Goal: Information Seeking & Learning: Find specific fact

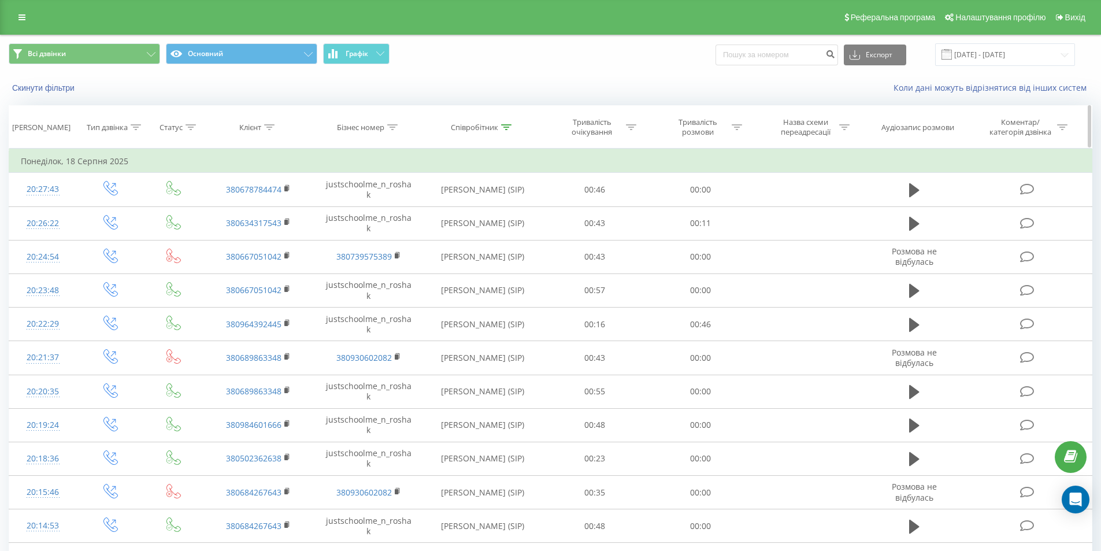
click at [505, 132] on div at bounding box center [506, 128] width 10 height 10
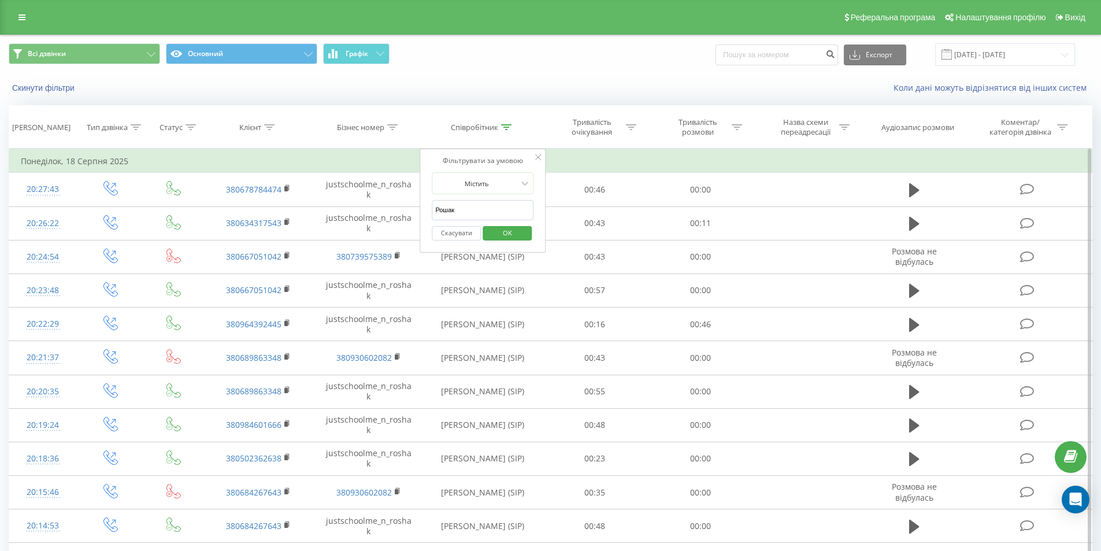
click at [468, 206] on input "Рошак" at bounding box center [483, 210] width 102 height 20
type input "Святун"
click button "OK" at bounding box center [507, 233] width 49 height 14
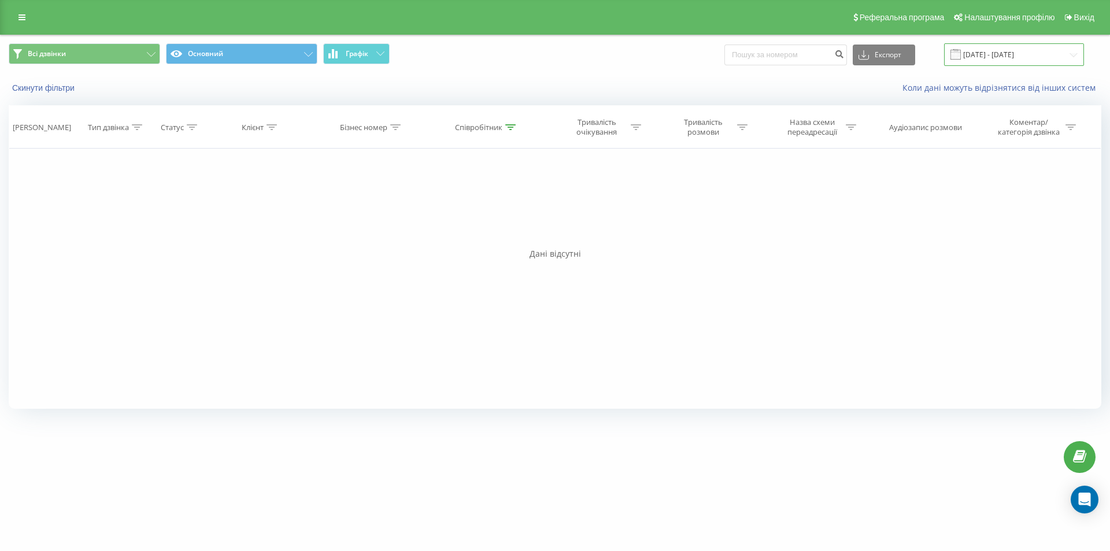
click at [1033, 61] on input "[DATE] - [DATE]" at bounding box center [1014, 54] width 140 height 23
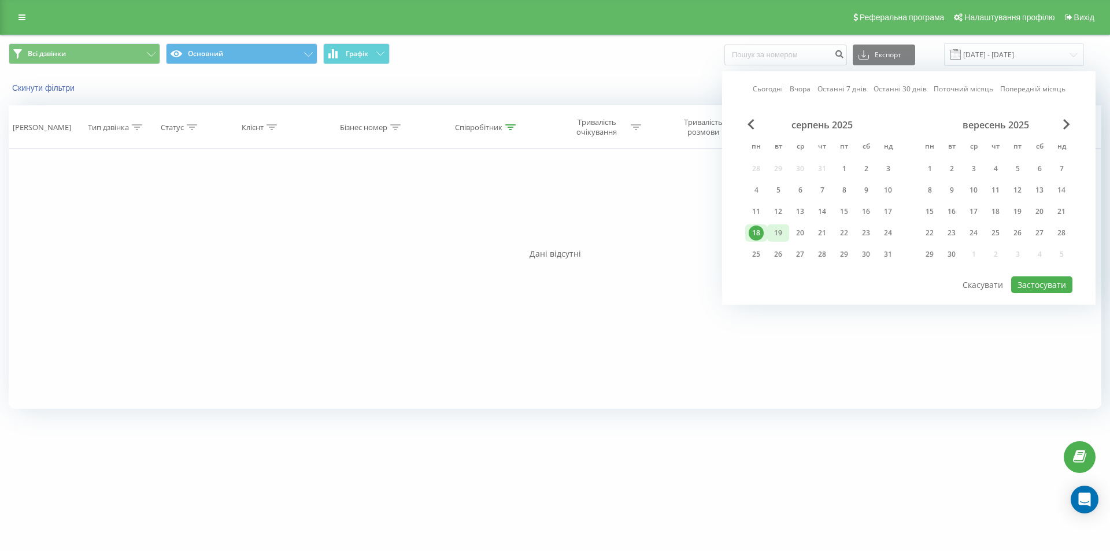
click at [781, 232] on div "19" at bounding box center [777, 232] width 15 height 15
click at [1060, 290] on button "Застосувати" at bounding box center [1041, 284] width 61 height 17
type input "[DATE] - [DATE]"
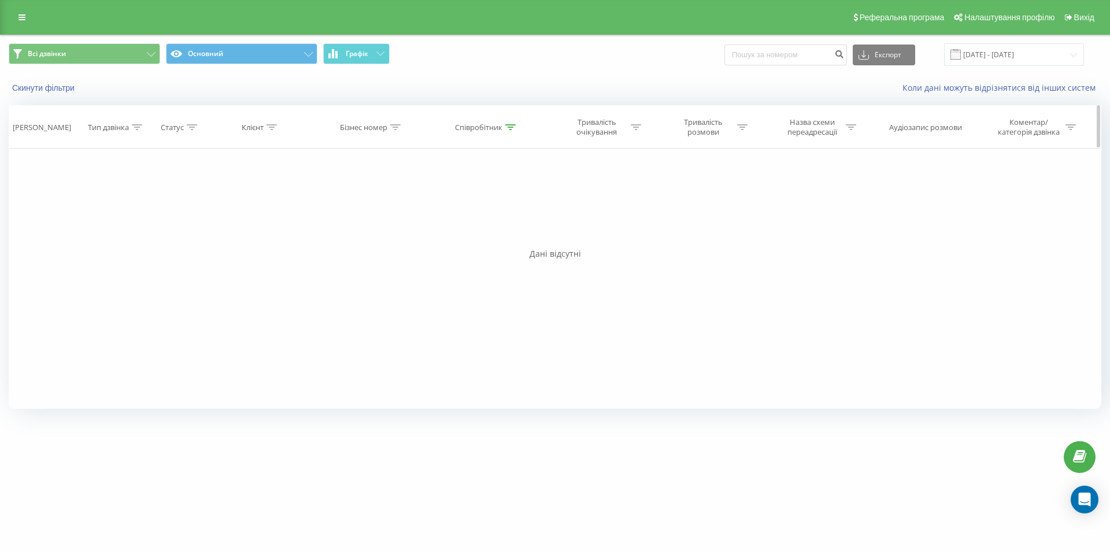
click at [516, 130] on div "Співробітник" at bounding box center [487, 128] width 120 height 10
click at [480, 213] on input "Святун" at bounding box center [487, 210] width 102 height 20
type input "[PERSON_NAME]"
click button "OK" at bounding box center [511, 233] width 49 height 14
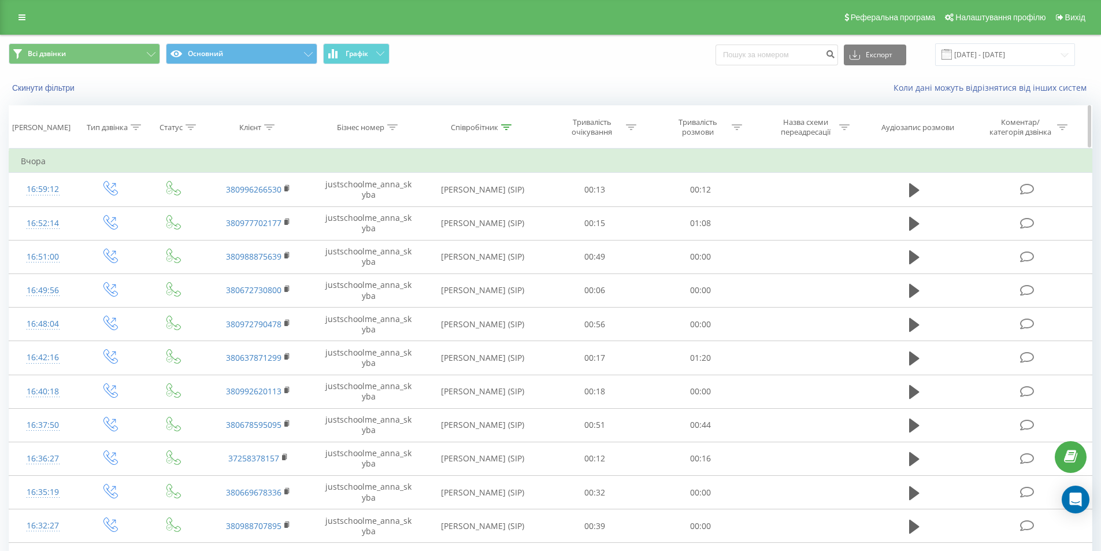
click at [488, 125] on div "Співробітник" at bounding box center [474, 128] width 47 height 10
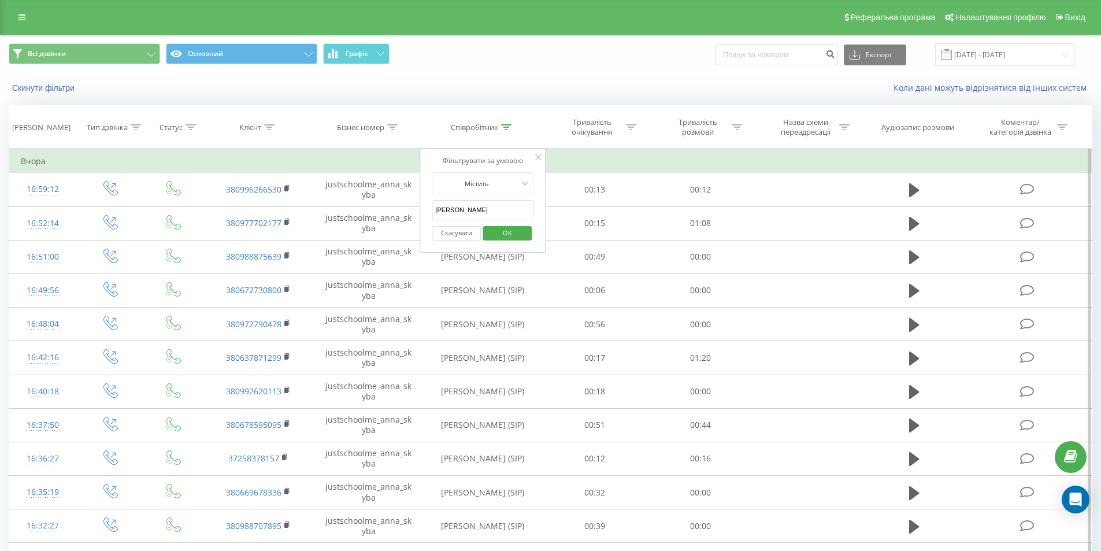
click at [469, 204] on input "[PERSON_NAME]" at bounding box center [483, 210] width 102 height 20
type input "+"
type input "_anna_"
click button "OK" at bounding box center [507, 233] width 49 height 14
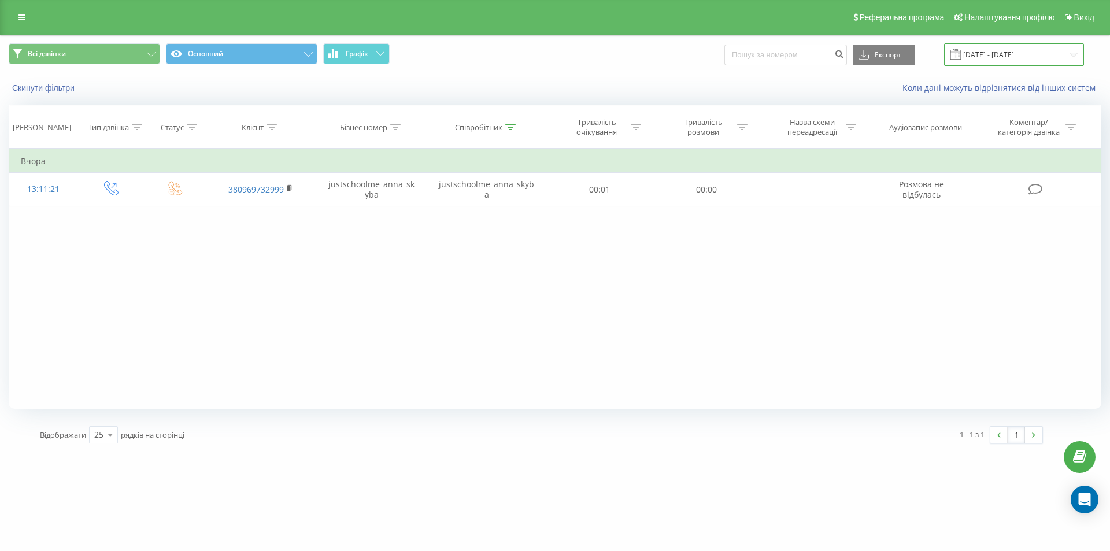
click at [1042, 51] on input "[DATE] - [DATE]" at bounding box center [1014, 54] width 140 height 23
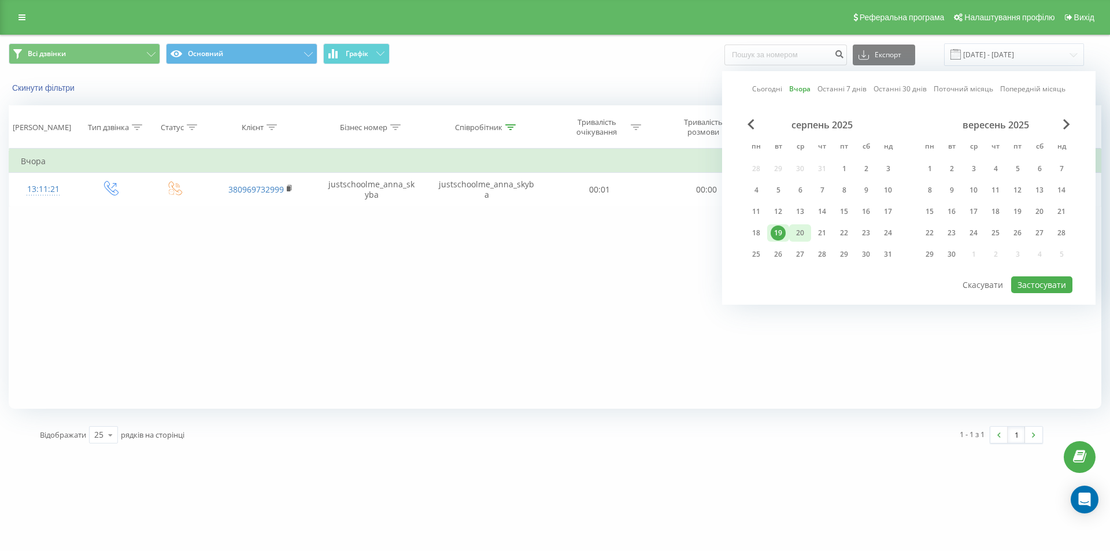
click at [803, 233] on div "20" at bounding box center [799, 232] width 15 height 15
click at [1070, 288] on button "Застосувати" at bounding box center [1041, 284] width 61 height 17
type input "[DATE] - [DATE]"
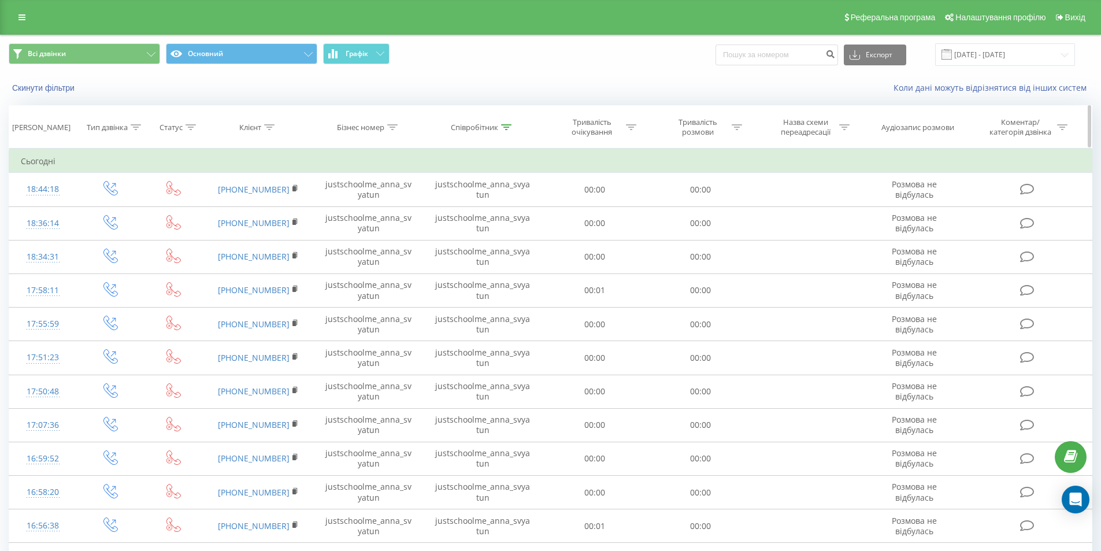
click at [509, 127] on icon at bounding box center [506, 127] width 10 height 6
click at [465, 229] on button "Скасувати" at bounding box center [456, 233] width 49 height 14
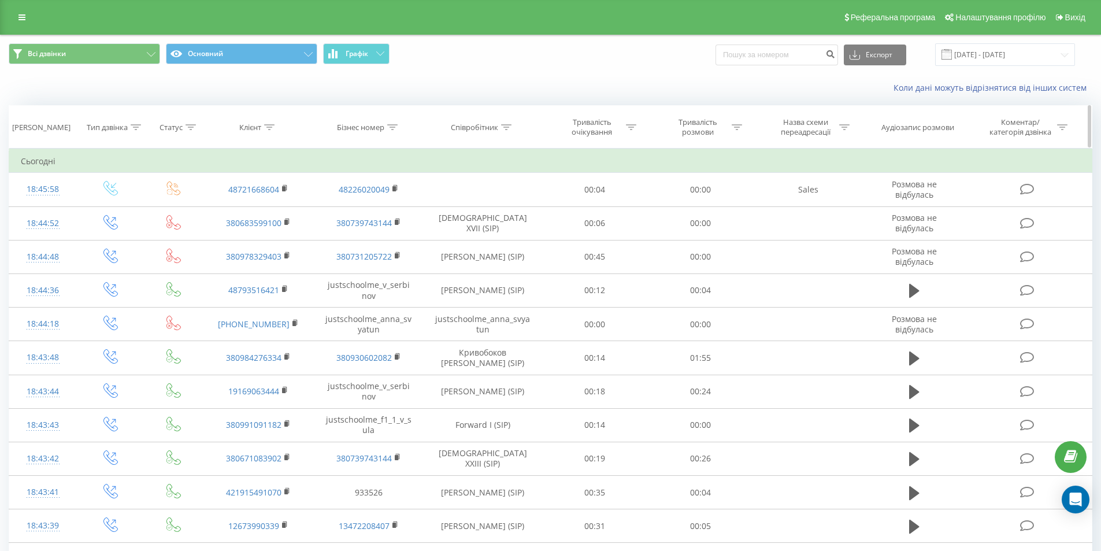
click at [259, 123] on div "Клієнт" at bounding box center [250, 128] width 22 height 10
drag, startPoint x: 244, startPoint y: 206, endPoint x: 244, endPoint y: 216, distance: 9.8
click at [244, 206] on input "text" at bounding box center [259, 210] width 102 height 20
paste input "[PHONE_NUMBER]"
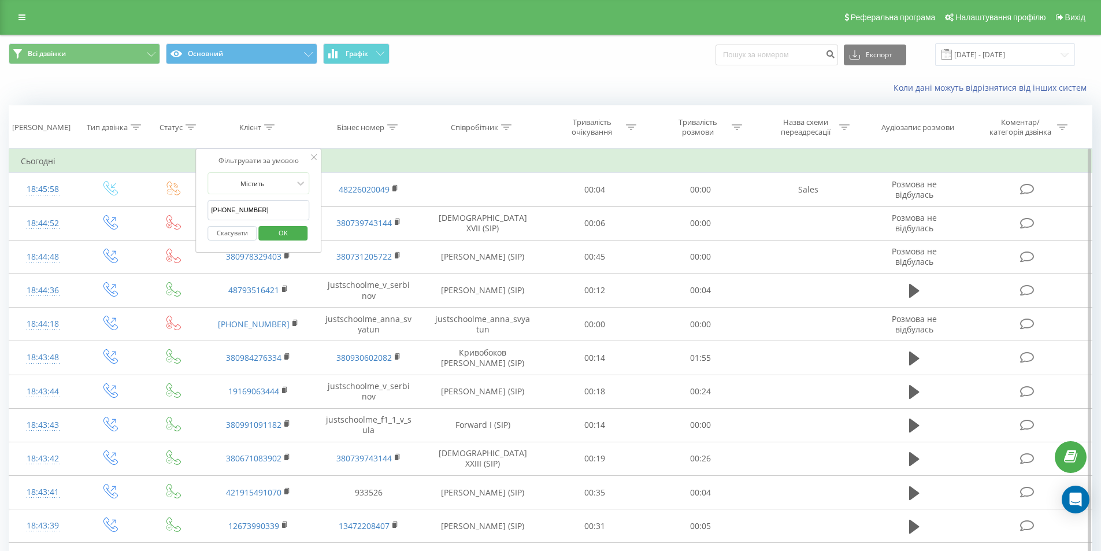
click at [279, 235] on span "OK" at bounding box center [283, 233] width 32 height 18
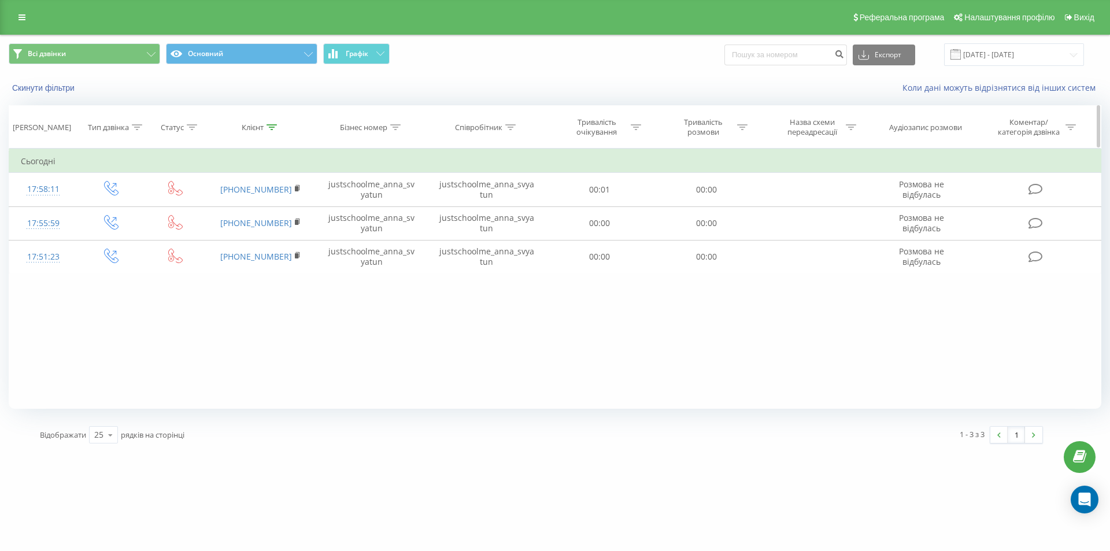
click at [272, 127] on icon at bounding box center [271, 127] width 10 height 6
click at [218, 214] on input "[PHONE_NUMBER]" at bounding box center [261, 210] width 102 height 20
type input "380661607936"
click button "OK" at bounding box center [285, 233] width 49 height 14
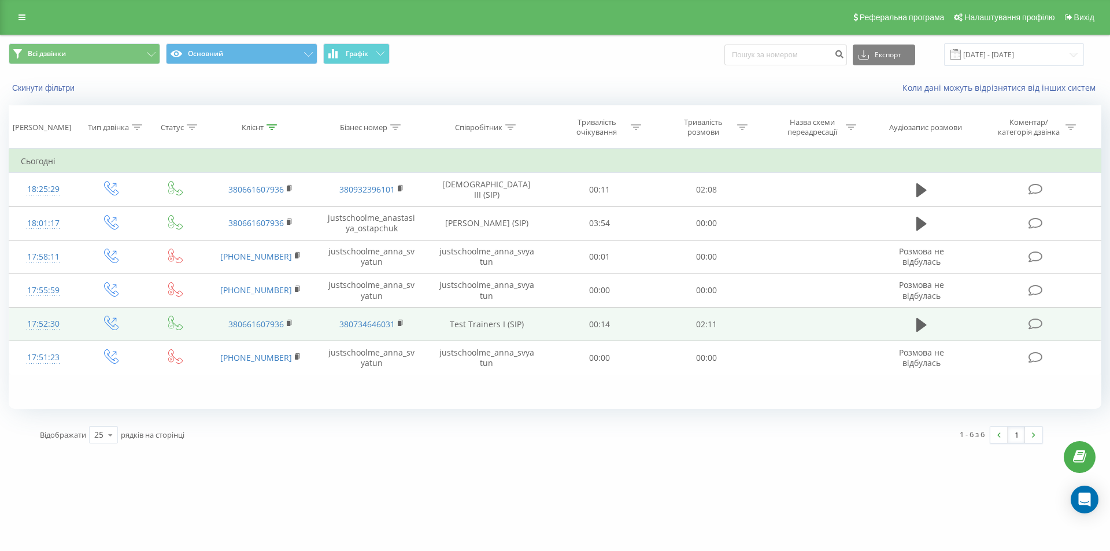
click at [887, 318] on td at bounding box center [921, 324] width 102 height 34
click at [925, 325] on icon at bounding box center [921, 324] width 10 height 14
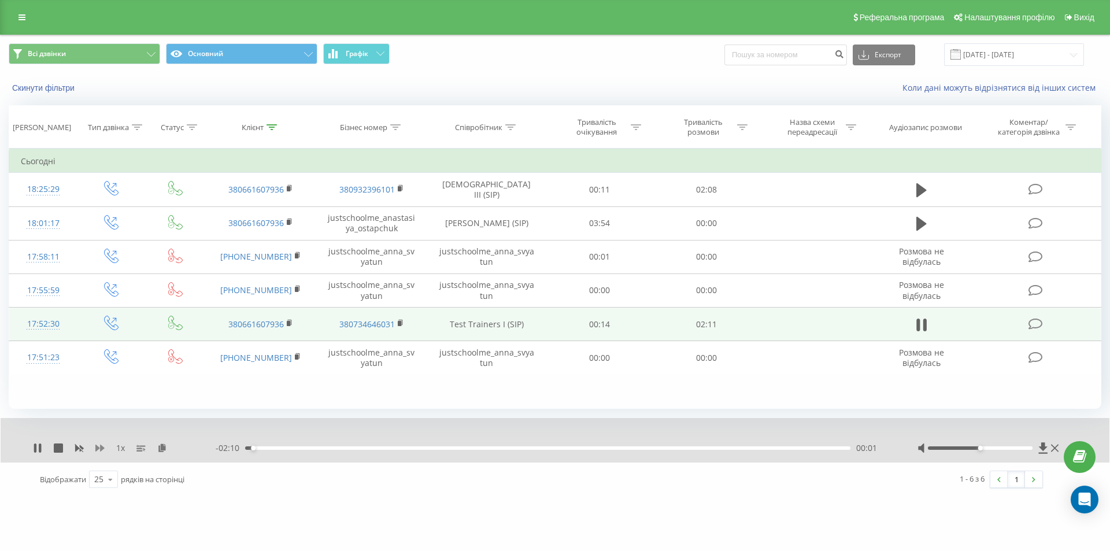
click at [102, 446] on icon at bounding box center [99, 447] width 9 height 7
drag, startPoint x: 449, startPoint y: 328, endPoint x: 532, endPoint y: 327, distance: 82.7
click at [532, 327] on td "Test Trainers I (SIP)" at bounding box center [487, 324] width 120 height 34
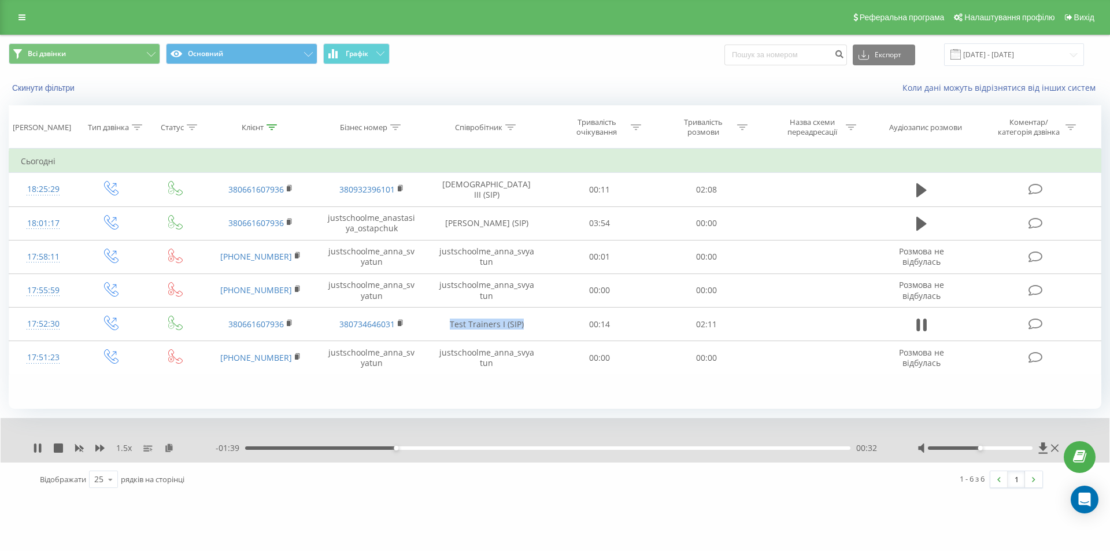
copy td "Test Trainers I (SIP)"
click at [266, 450] on div "00:04" at bounding box center [547, 447] width 605 height 3
drag, startPoint x: 246, startPoint y: 448, endPoint x: 232, endPoint y: 448, distance: 13.3
click at [232, 448] on div "- 02:11 00:00 00:00" at bounding box center [552, 448] width 673 height 12
click at [36, 448] on icon at bounding box center [35, 447] width 2 height 9
